Goal: Navigation & Orientation: Find specific page/section

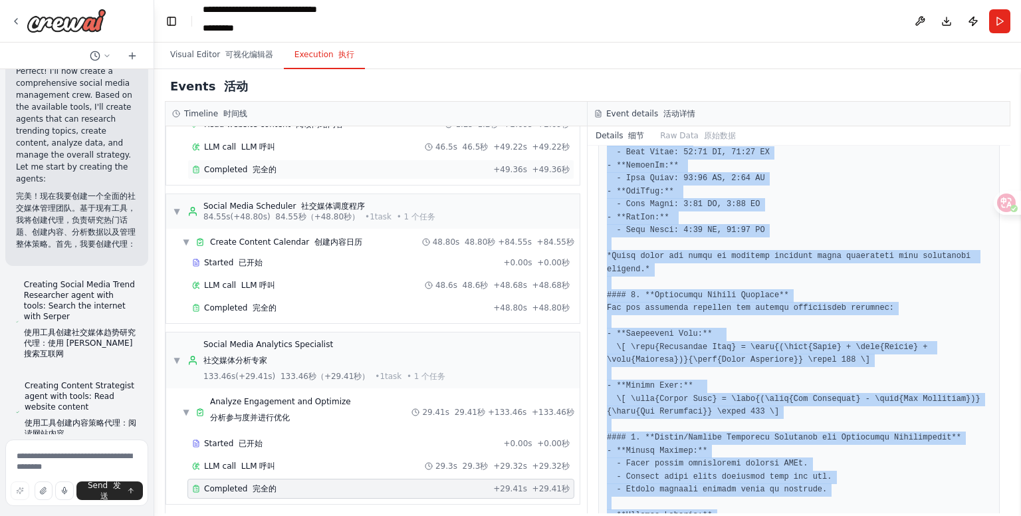
scroll to position [882, 0]
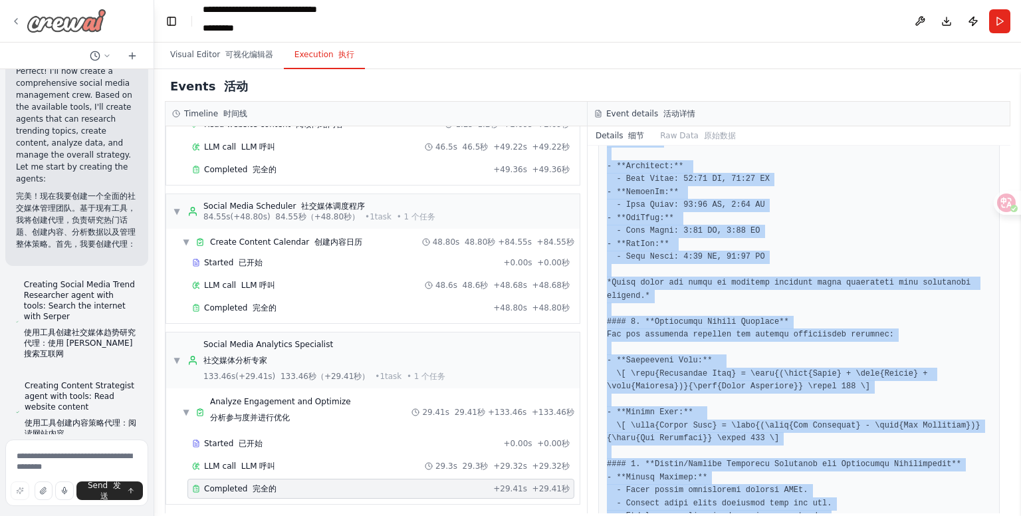
click at [74, 22] on img at bounding box center [67, 21] width 80 height 24
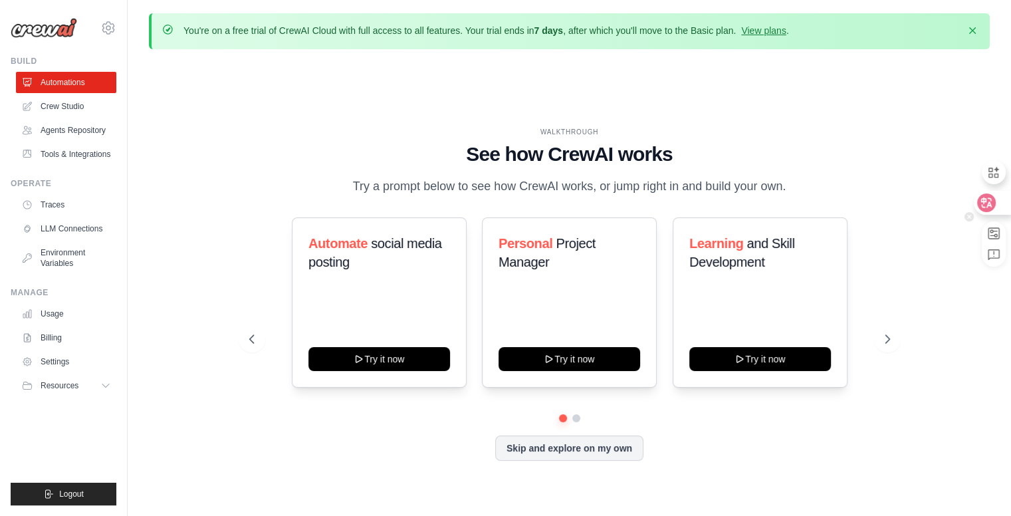
click at [991, 203] on icon at bounding box center [985, 202] width 13 height 13
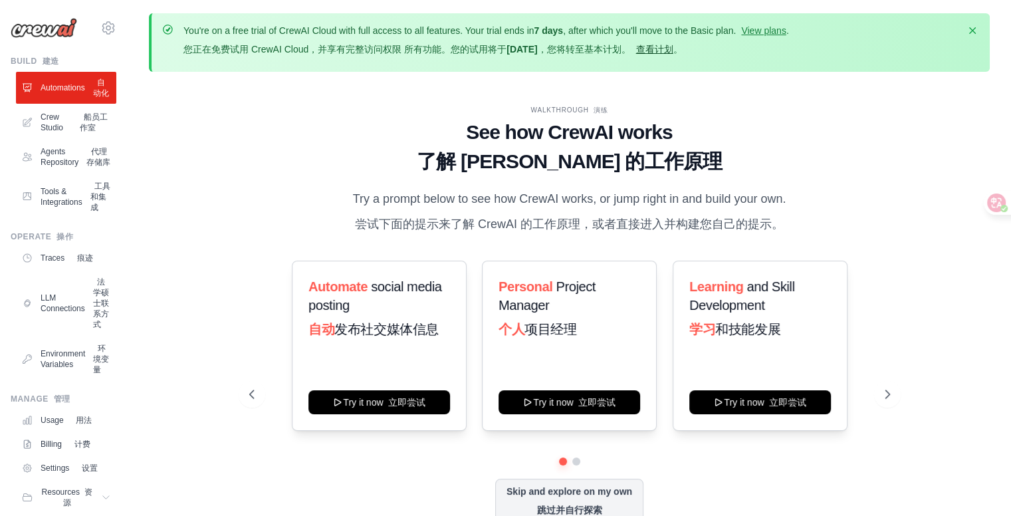
click at [656, 49] on link "查看计划" at bounding box center [654, 49] width 37 height 11
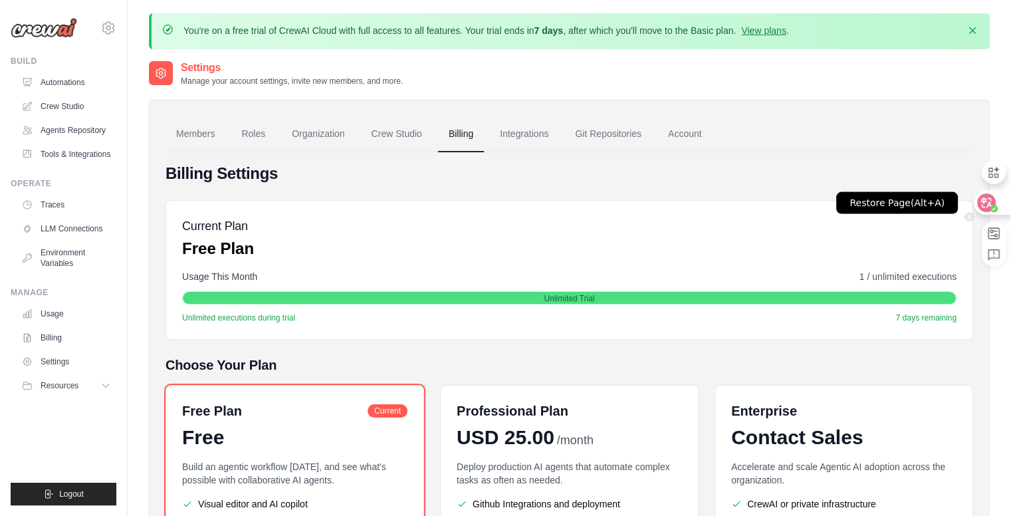
click at [993, 207] on circle at bounding box center [993, 208] width 7 height 7
click at [982, 208] on icon at bounding box center [985, 202] width 13 height 13
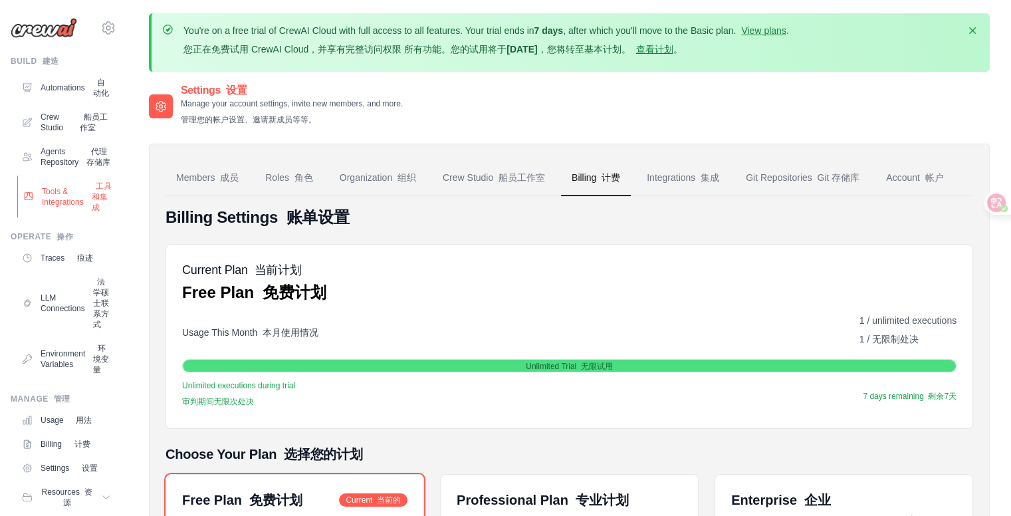
click at [48, 218] on link "Tools & Integrations 工具和集成" at bounding box center [67, 196] width 100 height 43
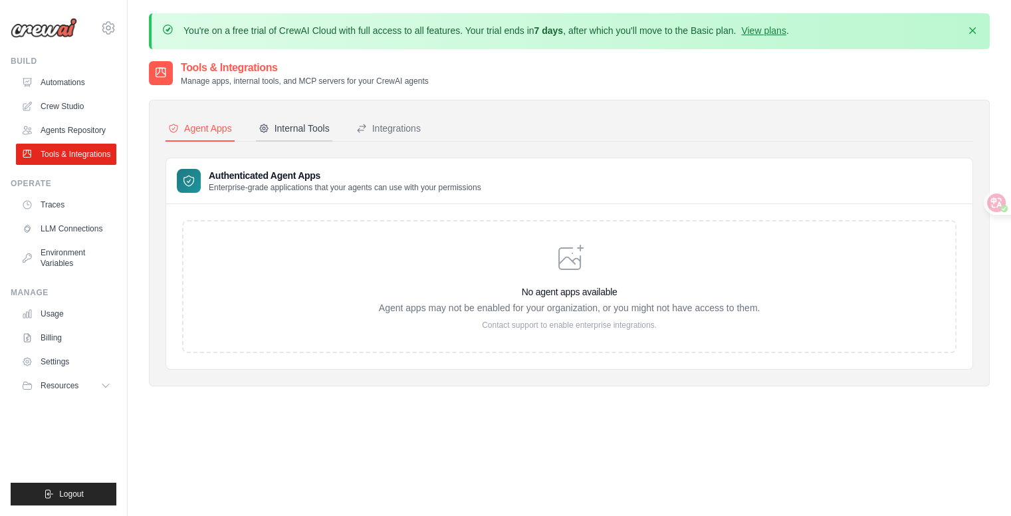
click at [310, 132] on div "Internal Tools" at bounding box center [293, 128] width 71 height 13
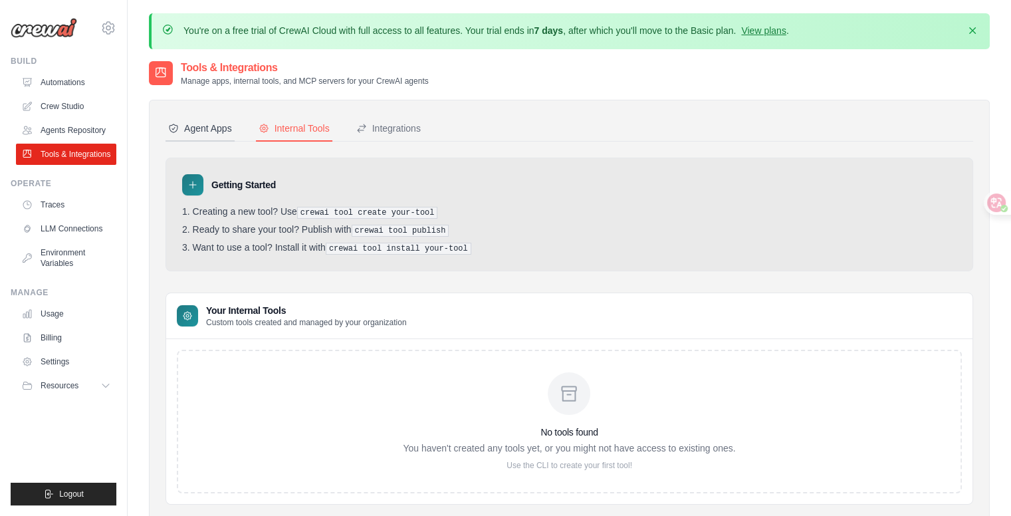
click at [199, 116] on button "Agent Apps" at bounding box center [199, 128] width 69 height 25
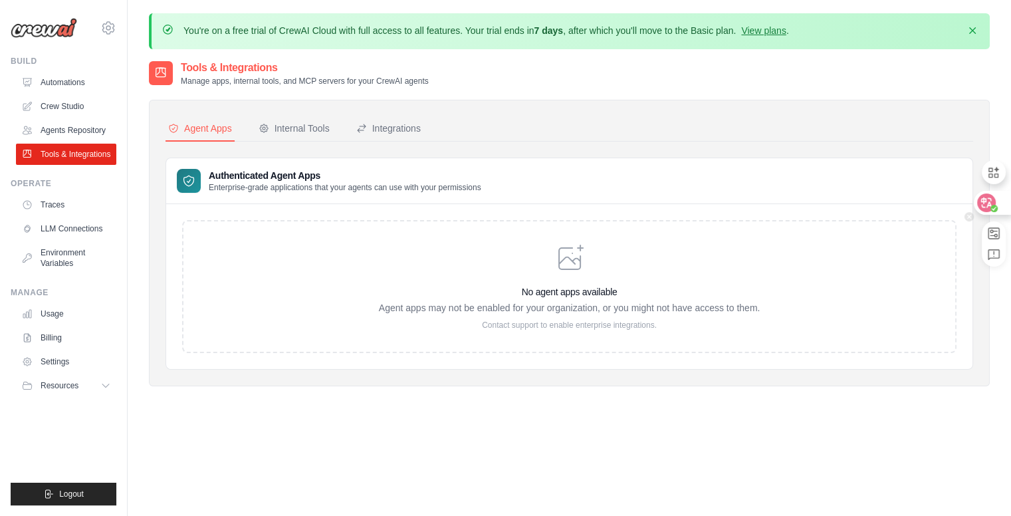
click at [992, 196] on icon at bounding box center [985, 202] width 13 height 13
click at [975, 202] on div at bounding box center [991, 203] width 36 height 24
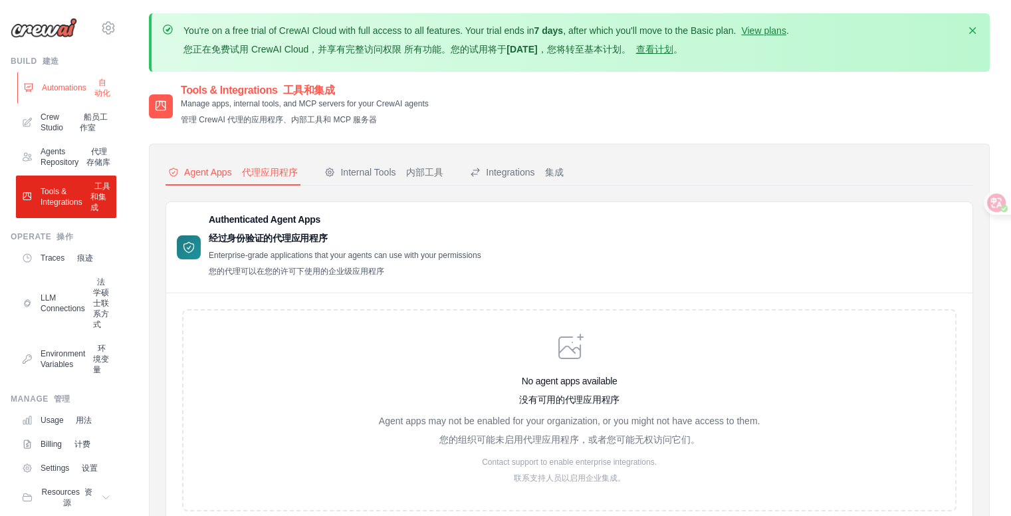
click at [53, 94] on link "Automations 自动化" at bounding box center [67, 88] width 100 height 32
